Goal: Task Accomplishment & Management: Manage account settings

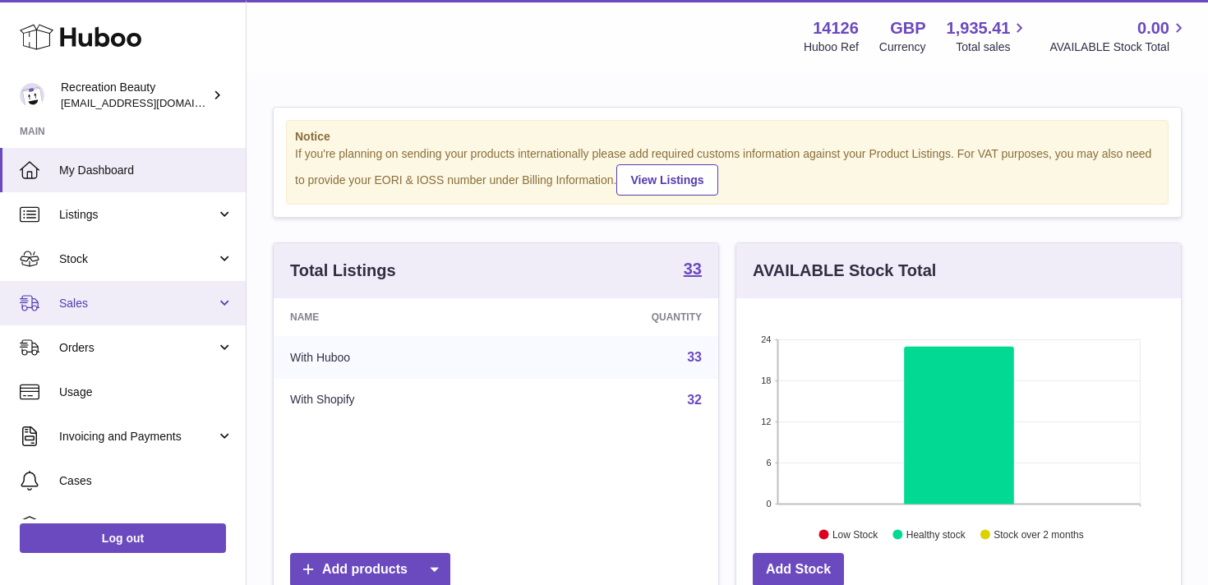
scroll to position [256, 444]
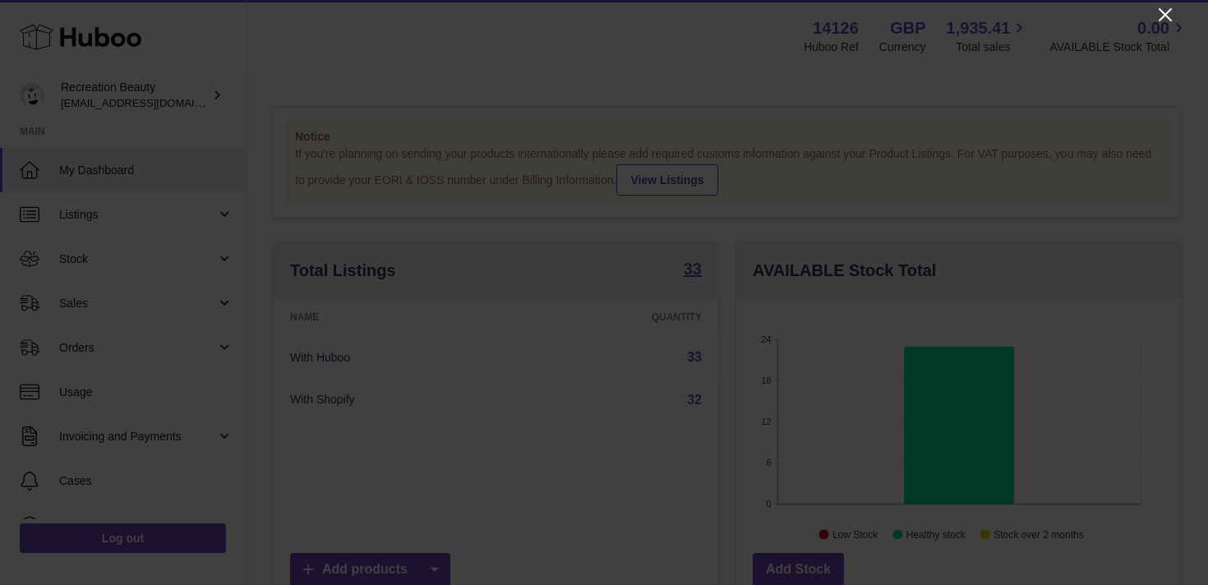
click at [1165, 10] on icon "Close" at bounding box center [1165, 15] width 20 height 20
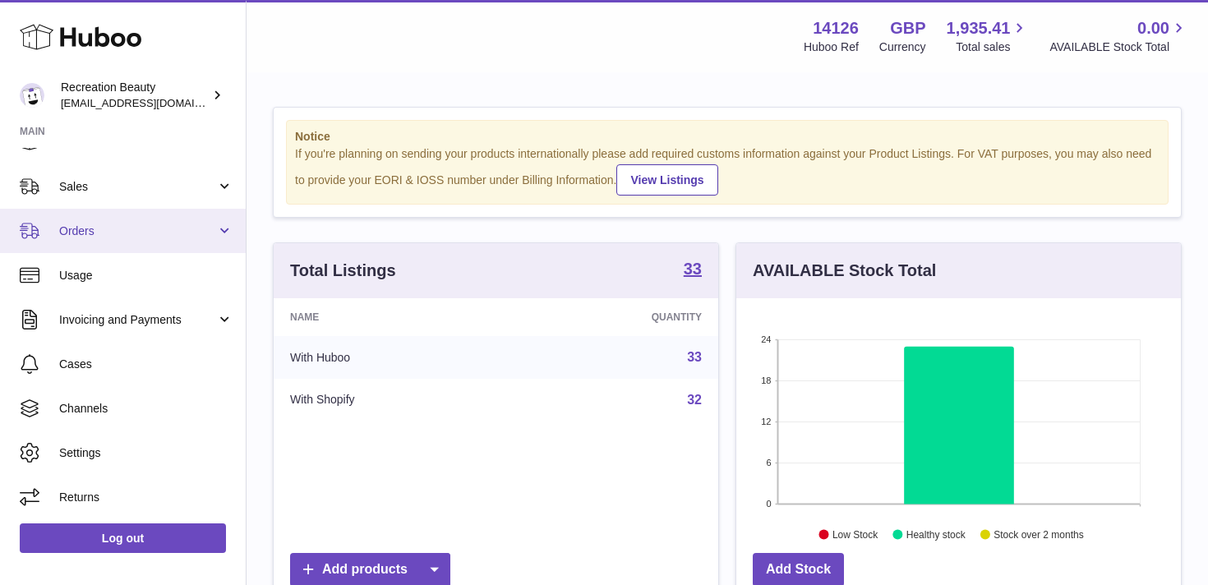
scroll to position [35, 0]
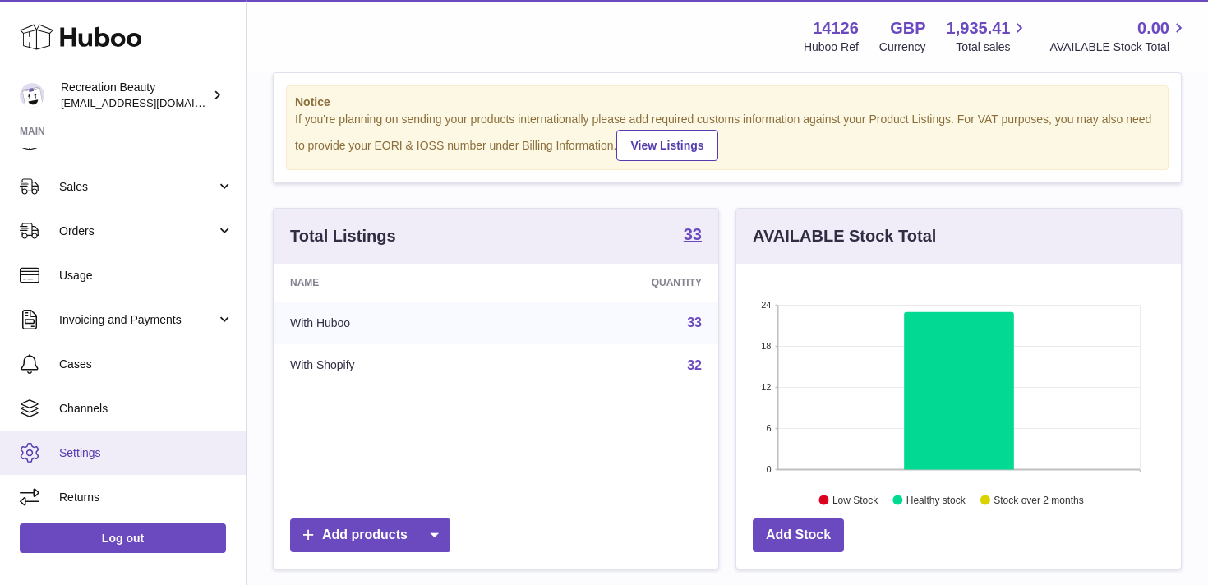
click at [89, 443] on link "Settings" at bounding box center [123, 453] width 246 height 44
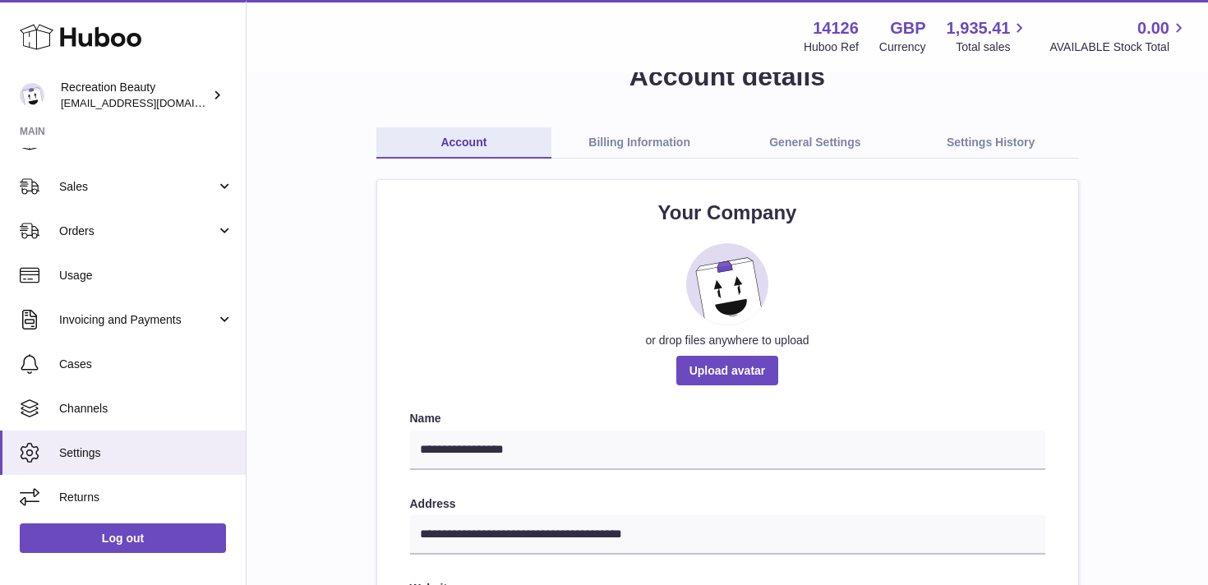
scroll to position [43, 0]
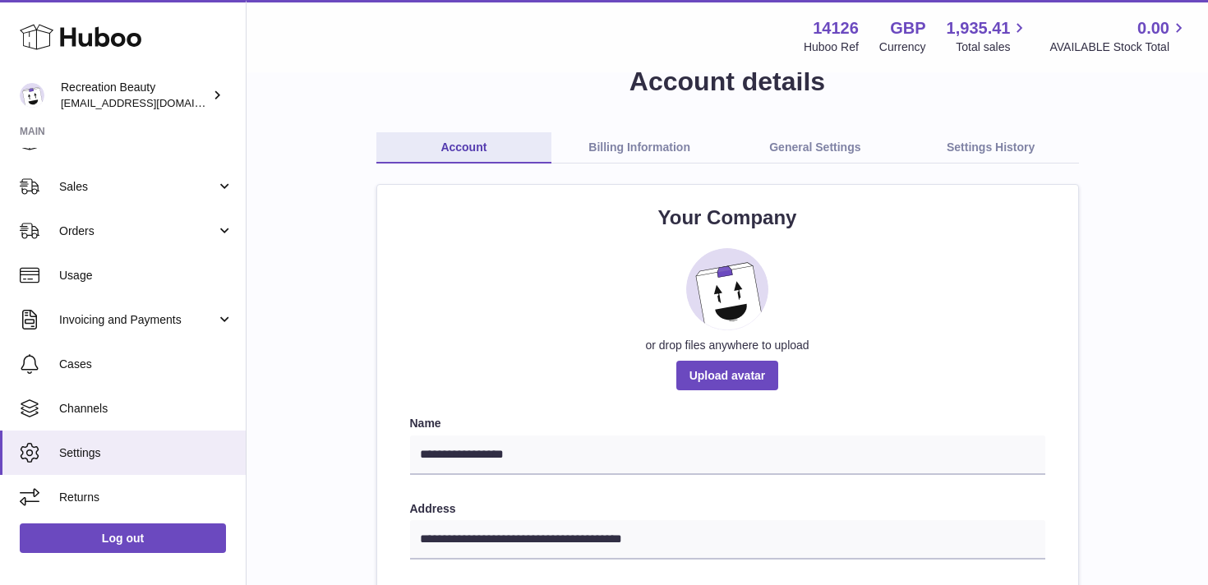
click at [626, 145] on link "Billing Information" at bounding box center [639, 147] width 176 height 31
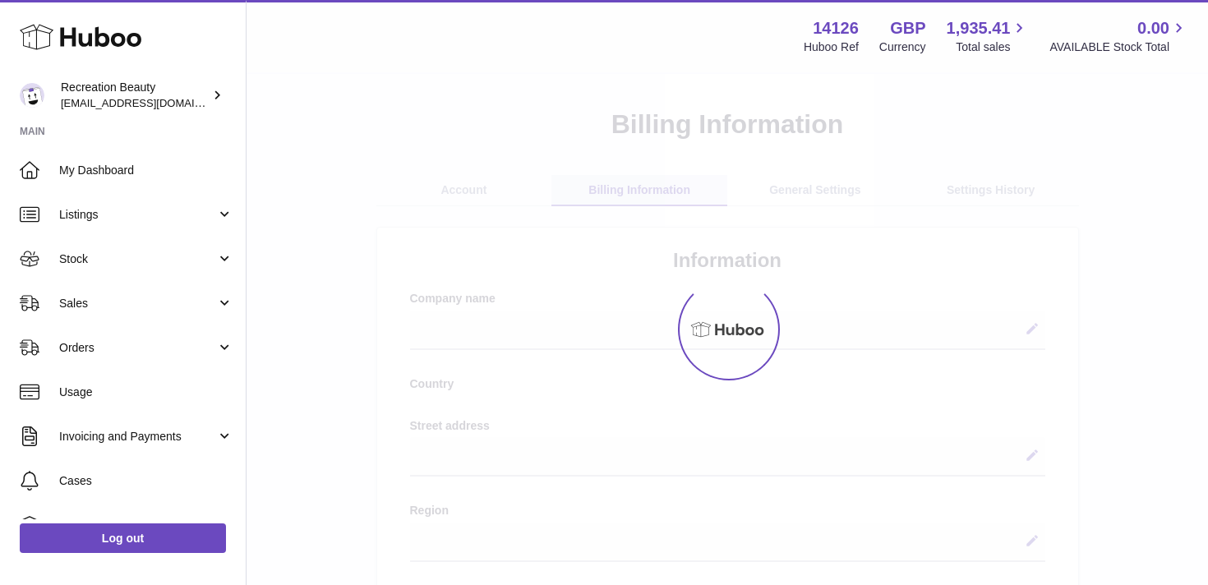
select select
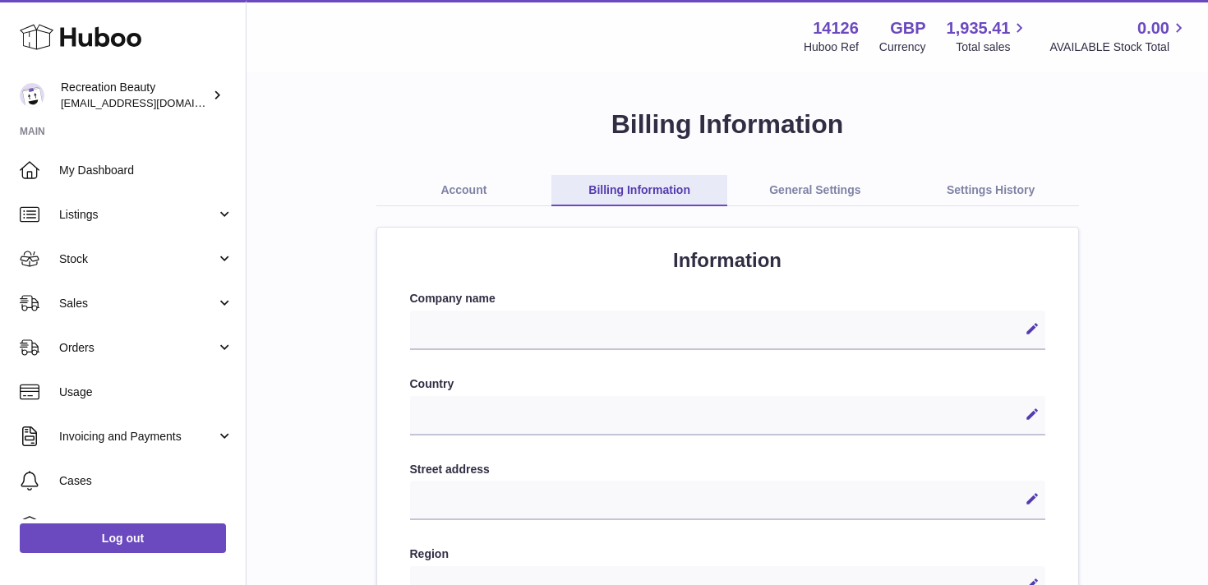
click at [803, 186] on link "General Settings" at bounding box center [815, 190] width 176 height 31
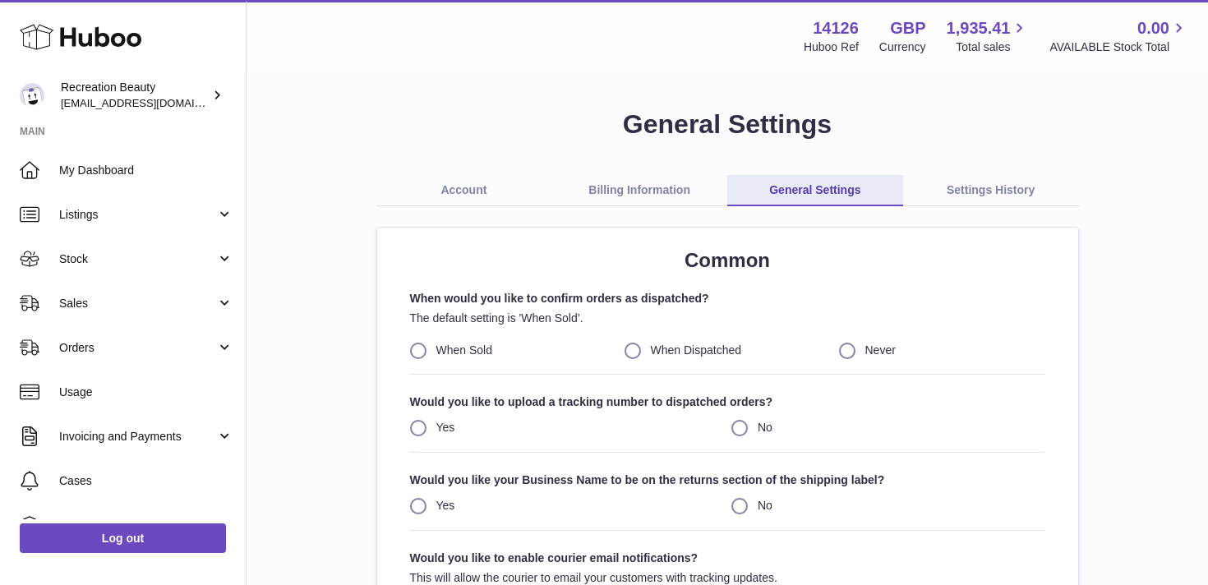
click at [987, 182] on link "Settings History" at bounding box center [991, 190] width 176 height 31
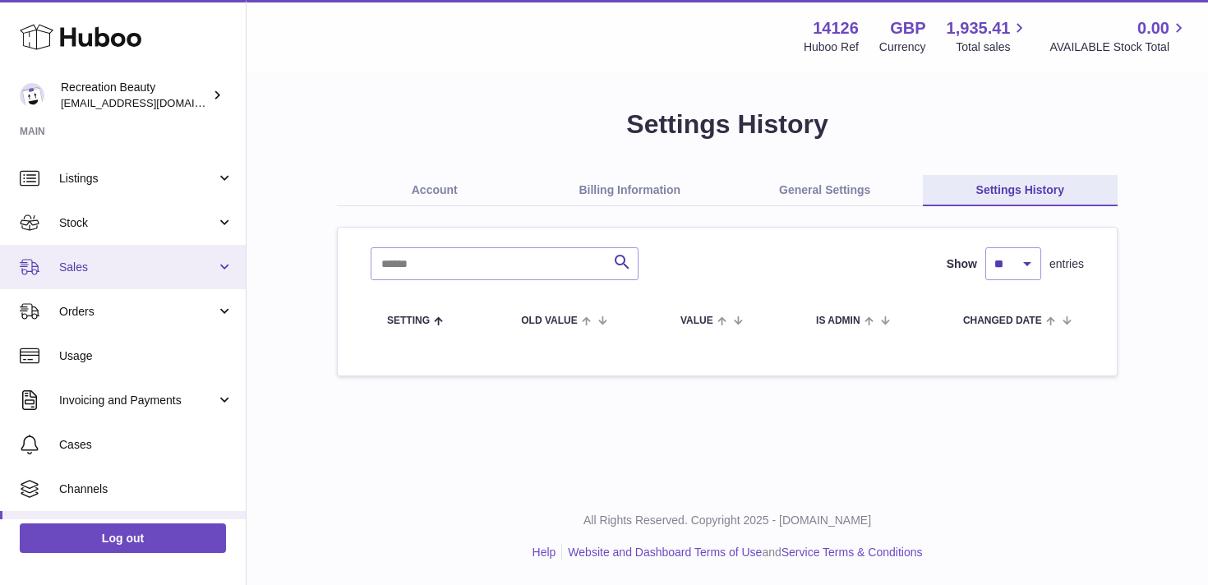
scroll to position [117, 0]
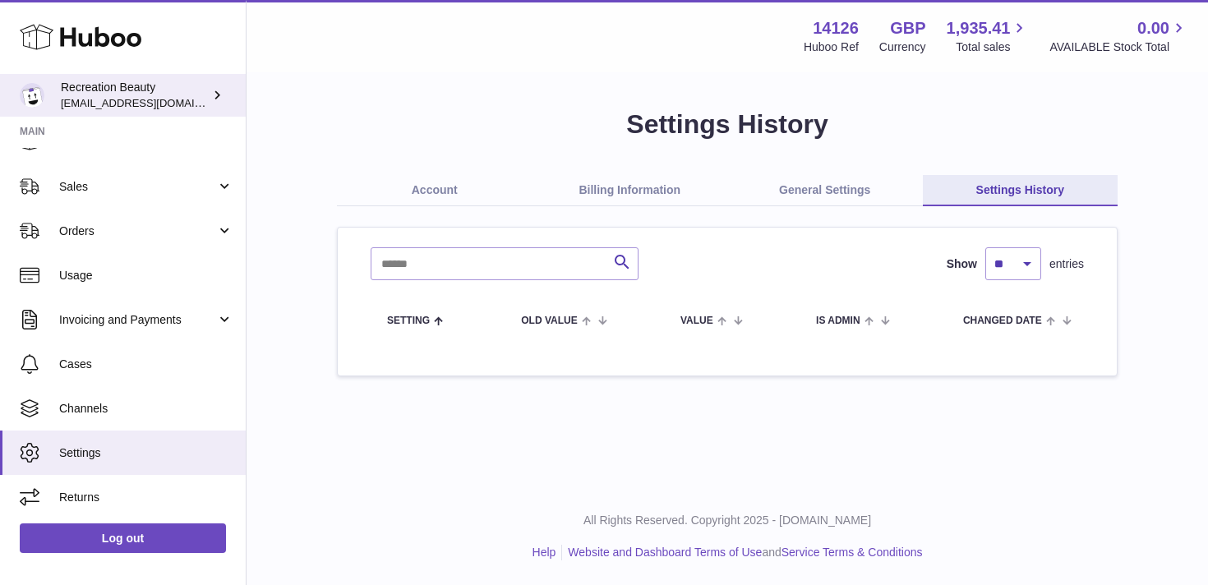
click at [196, 92] on div "Recreation Beauty [EMAIL_ADDRESS][DOMAIN_NAME]" at bounding box center [135, 95] width 148 height 31
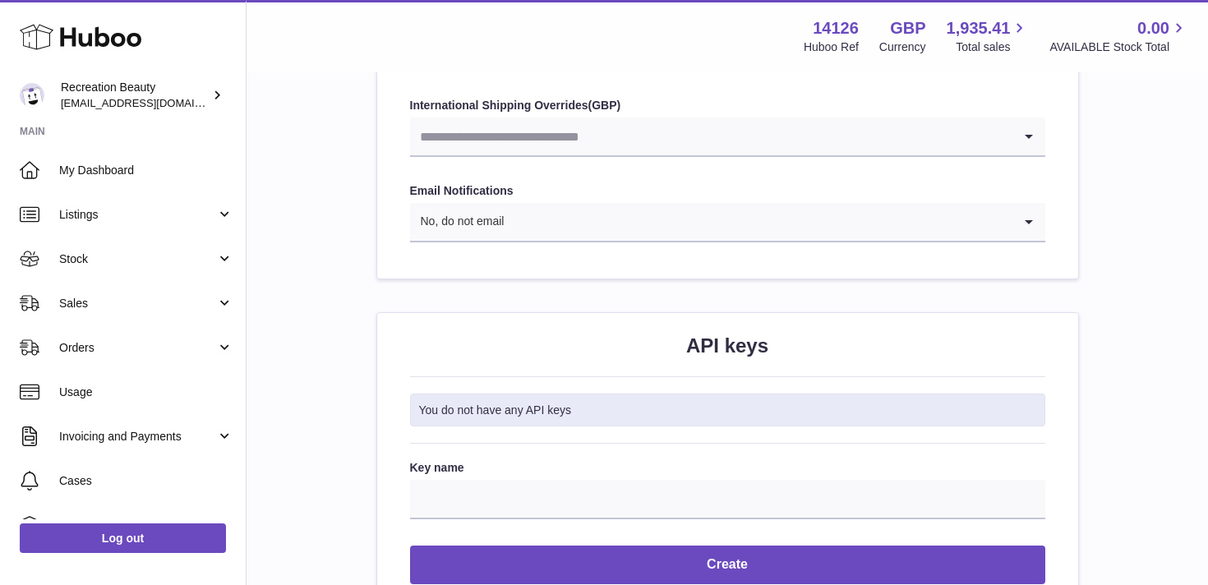
scroll to position [1449, 0]
